Goal: Information Seeking & Learning: Learn about a topic

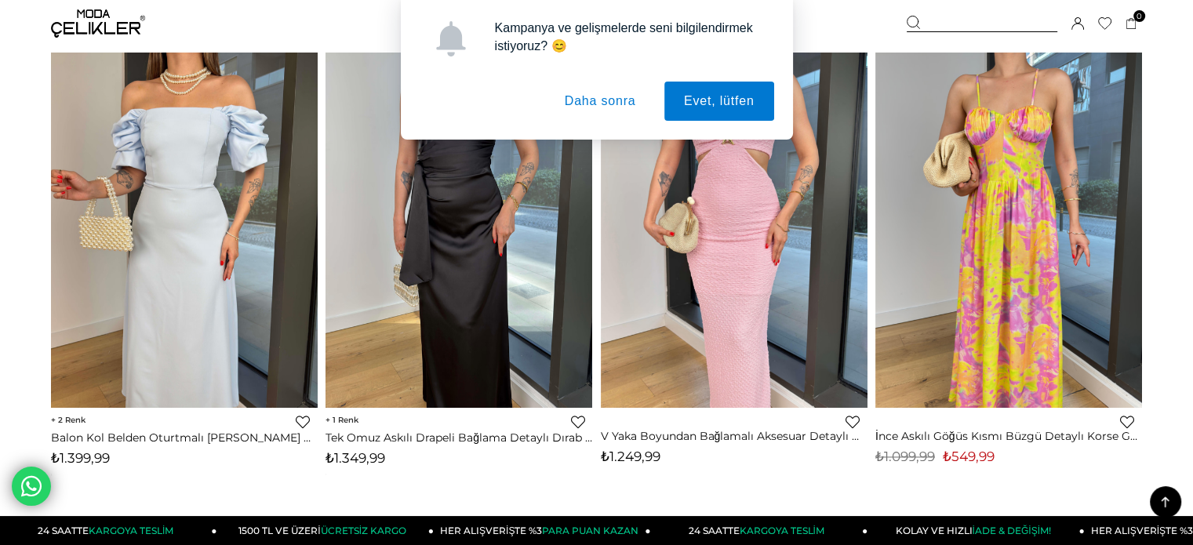
scroll to position [2140, 0]
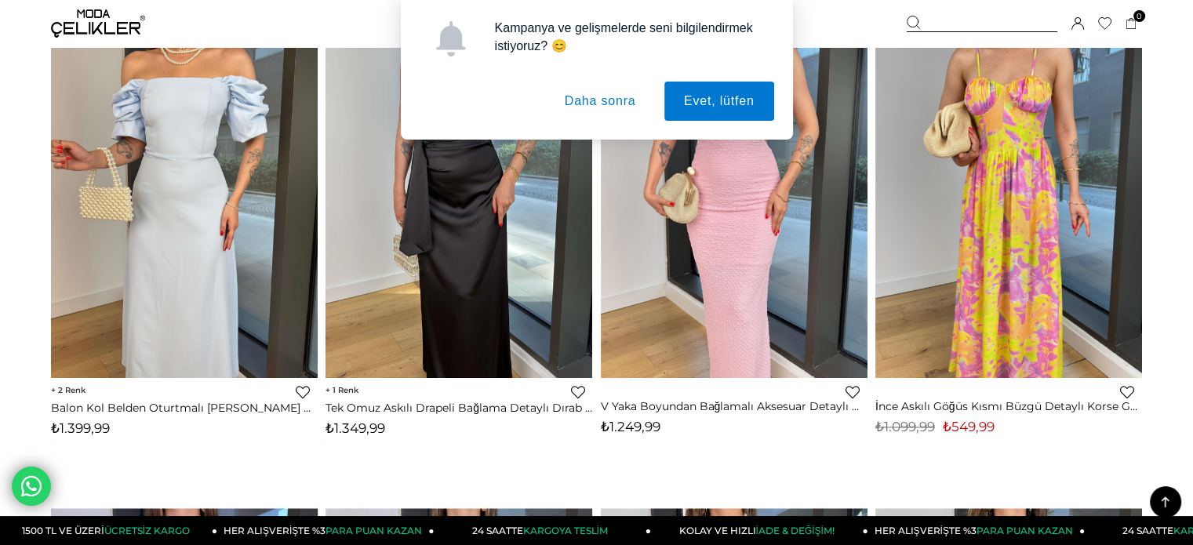
click at [599, 89] on button "Daha sonra" at bounding box center [600, 101] width 111 height 39
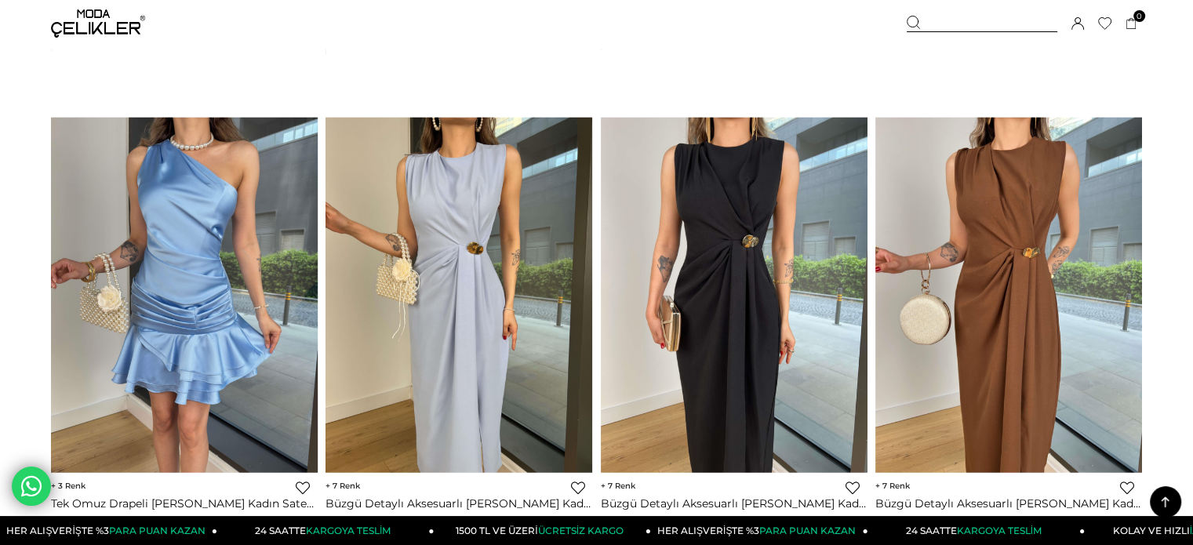
scroll to position [9699, 0]
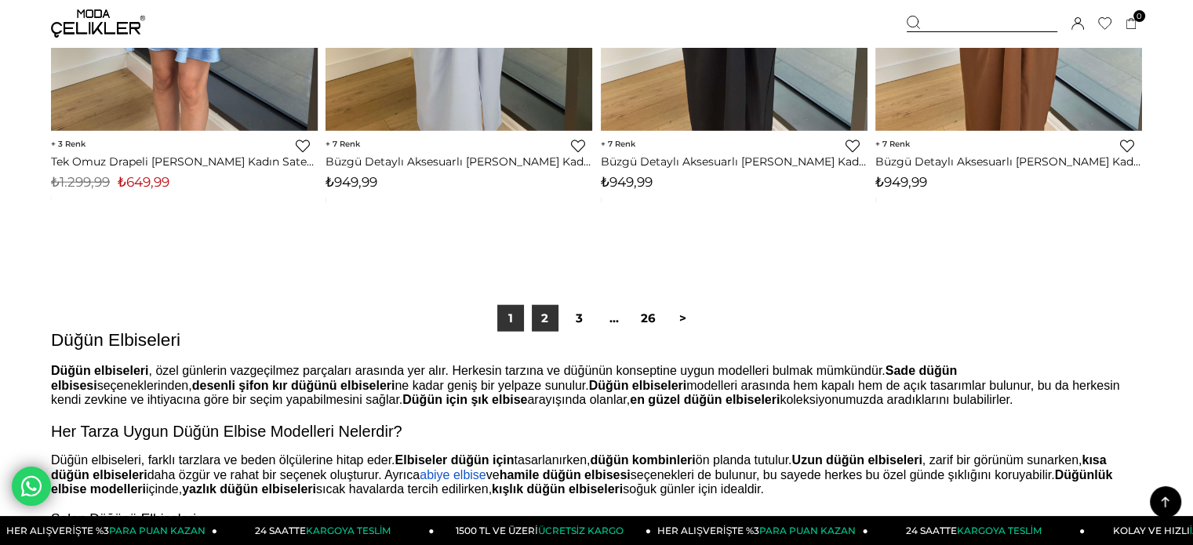
click at [552, 318] on link "2" at bounding box center [545, 318] width 27 height 27
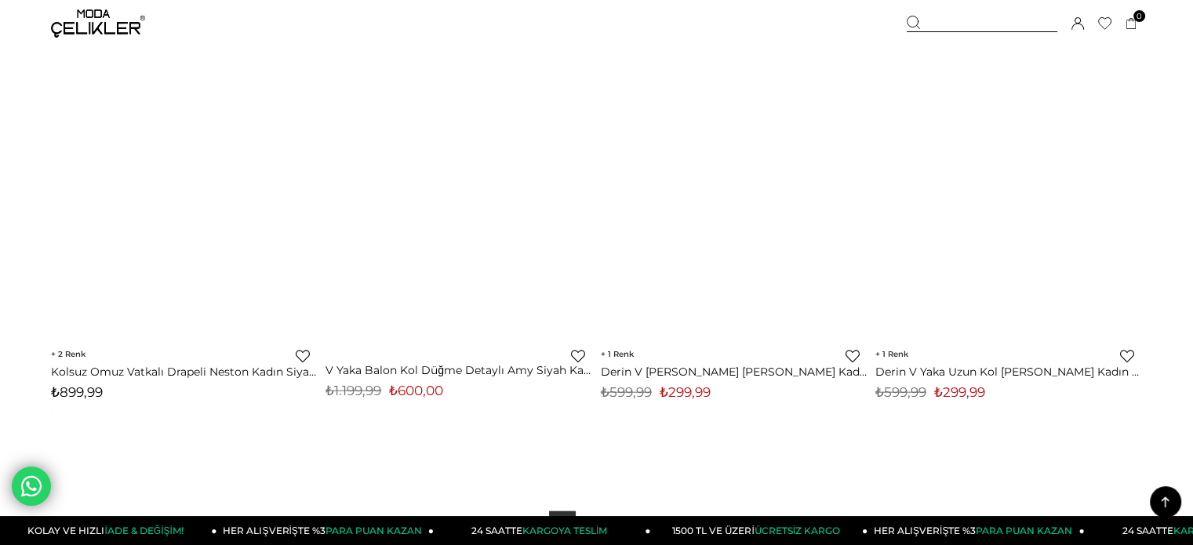
scroll to position [9900, 0]
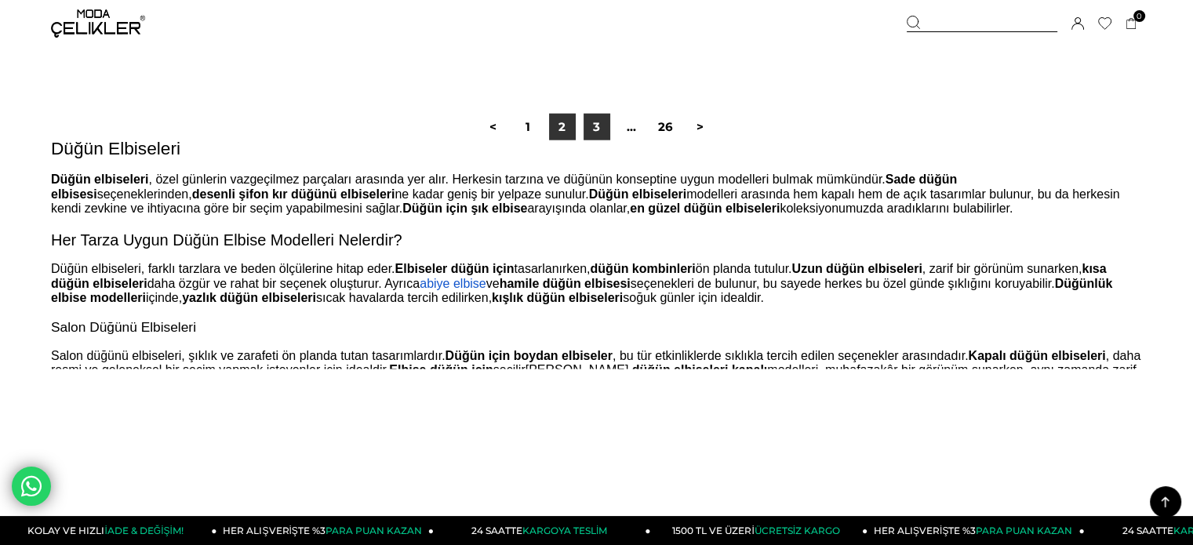
click at [587, 129] on link "3" at bounding box center [597, 127] width 27 height 27
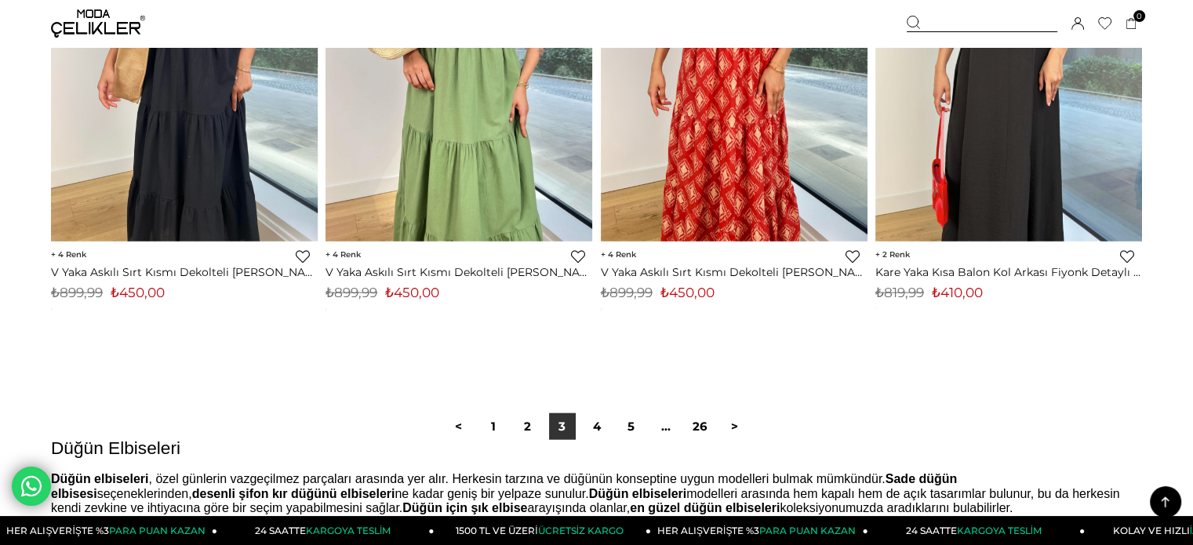
scroll to position [9631, 0]
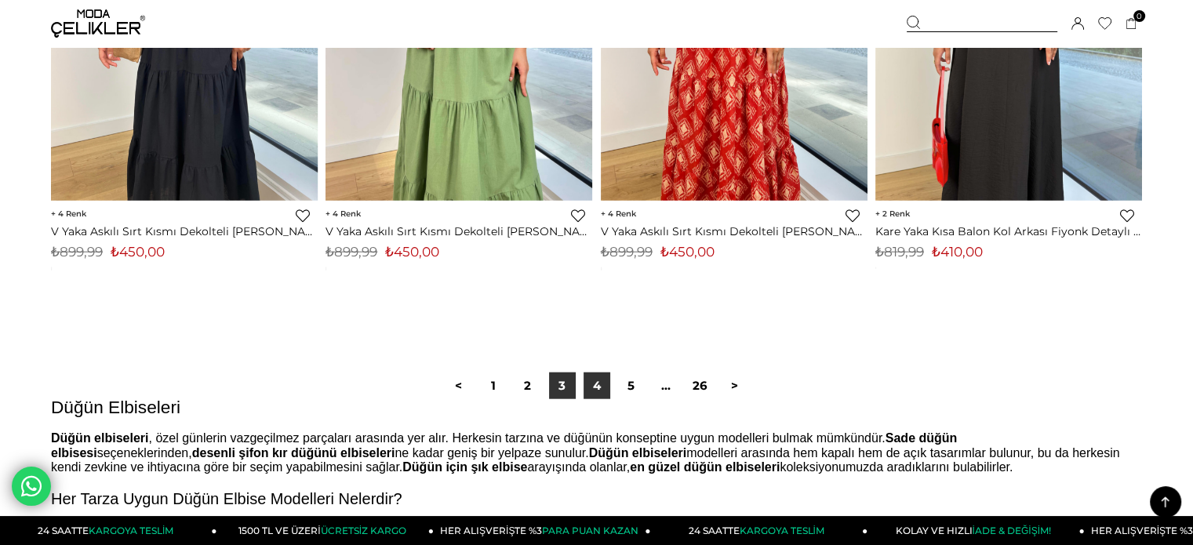
click at [600, 383] on link "4" at bounding box center [597, 386] width 27 height 27
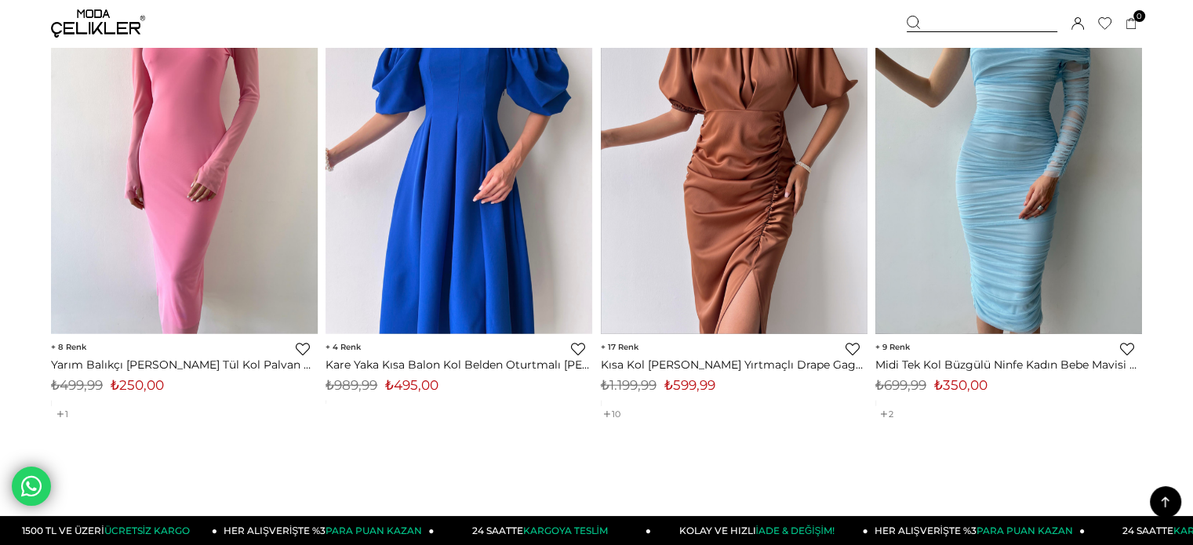
scroll to position [9680, 0]
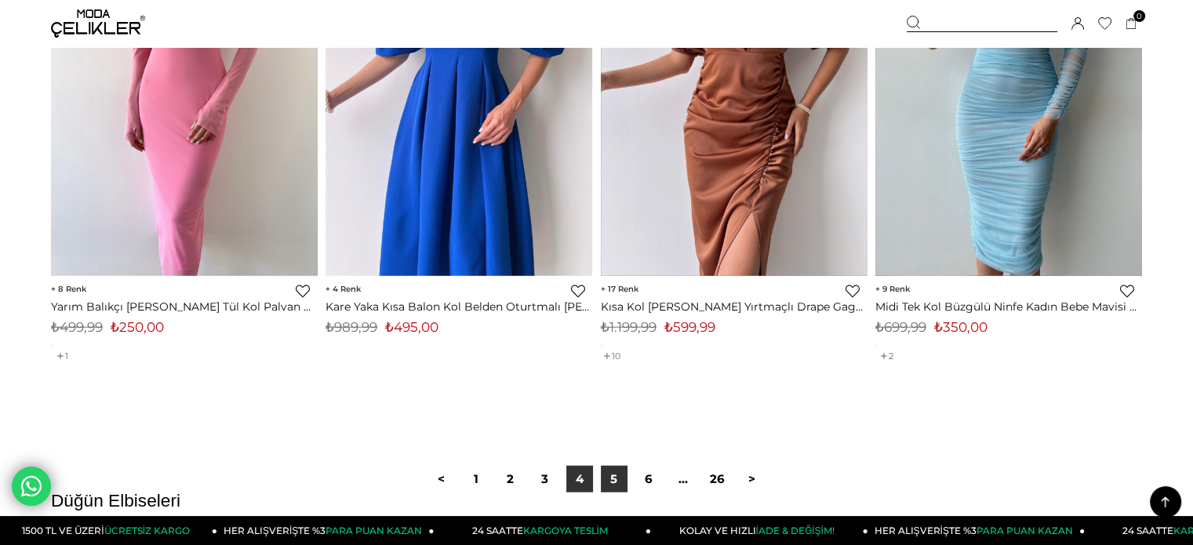
click at [616, 482] on link "5" at bounding box center [614, 479] width 27 height 27
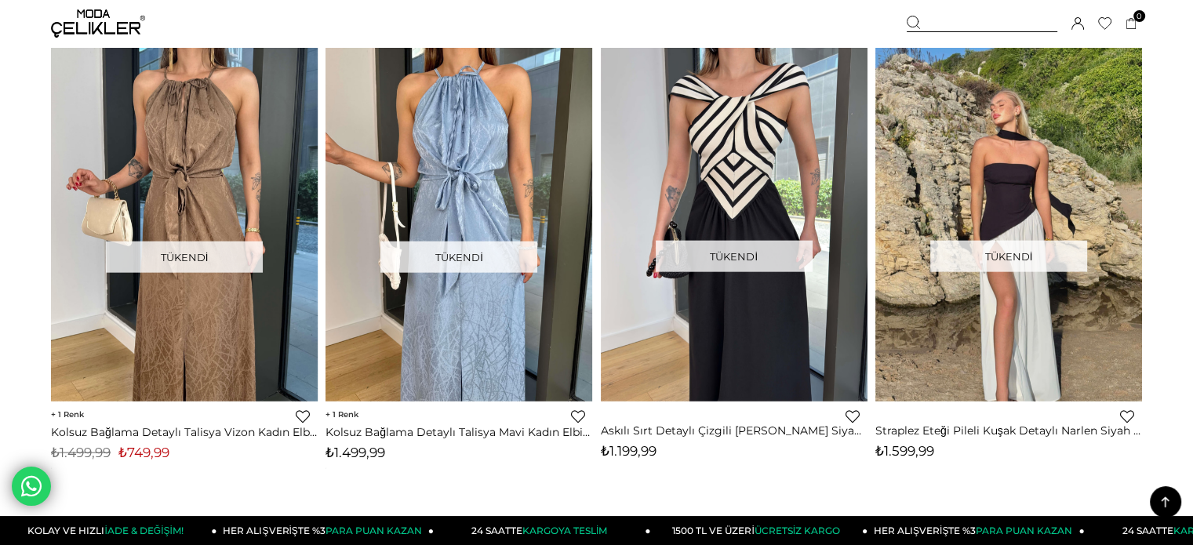
scroll to position [3613, 0]
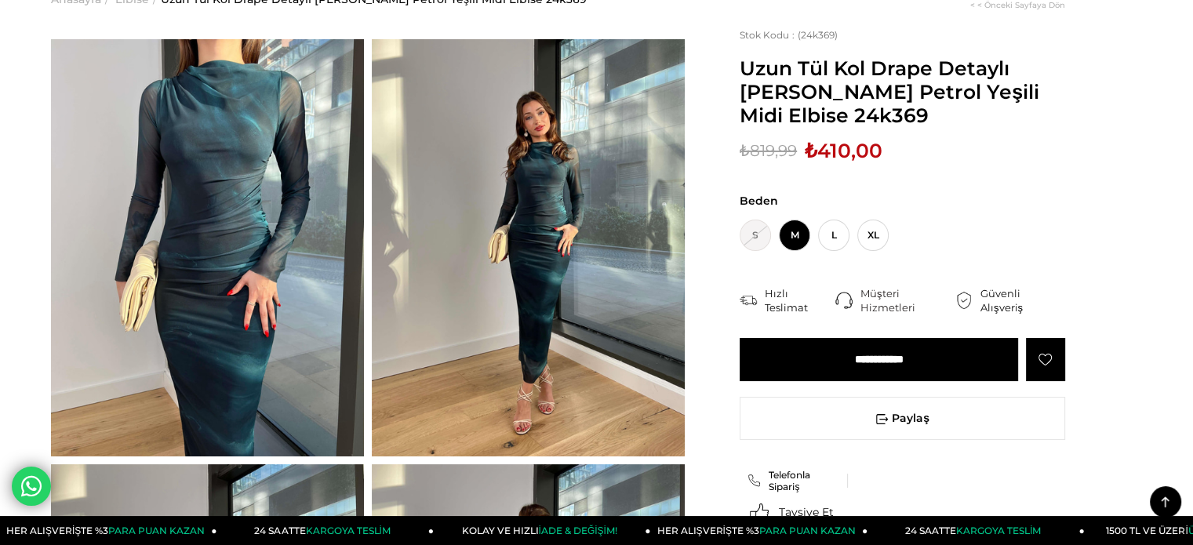
scroll to position [57, 0]
